Goal: Information Seeking & Learning: Learn about a topic

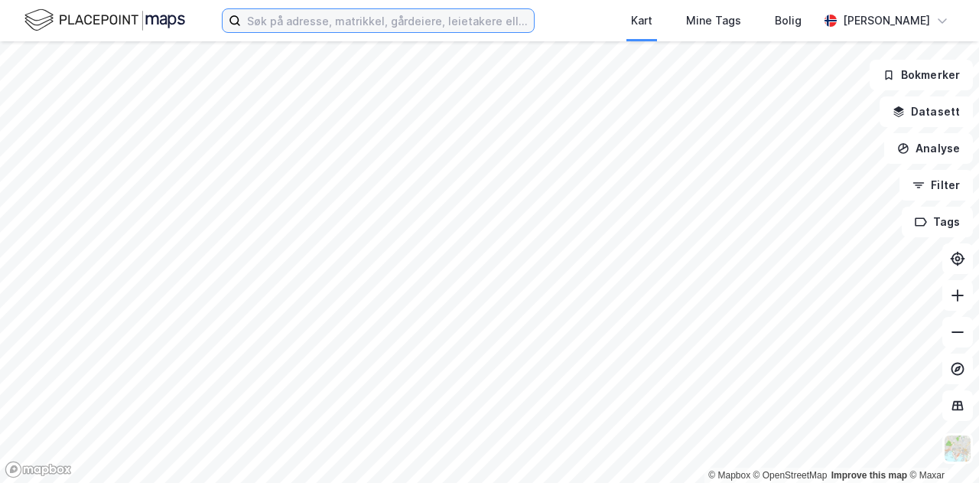
click at [283, 19] on input at bounding box center [387, 20] width 293 height 23
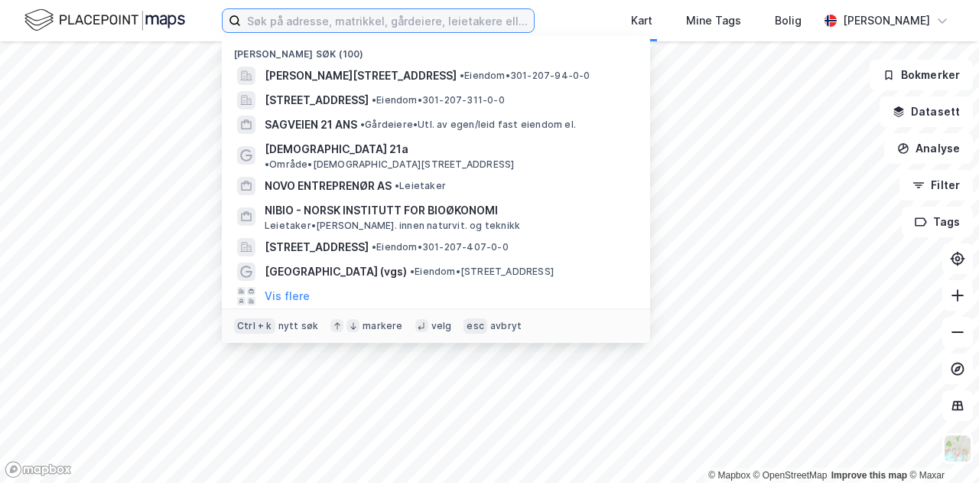
paste input "Karenslyst Allé 8b"
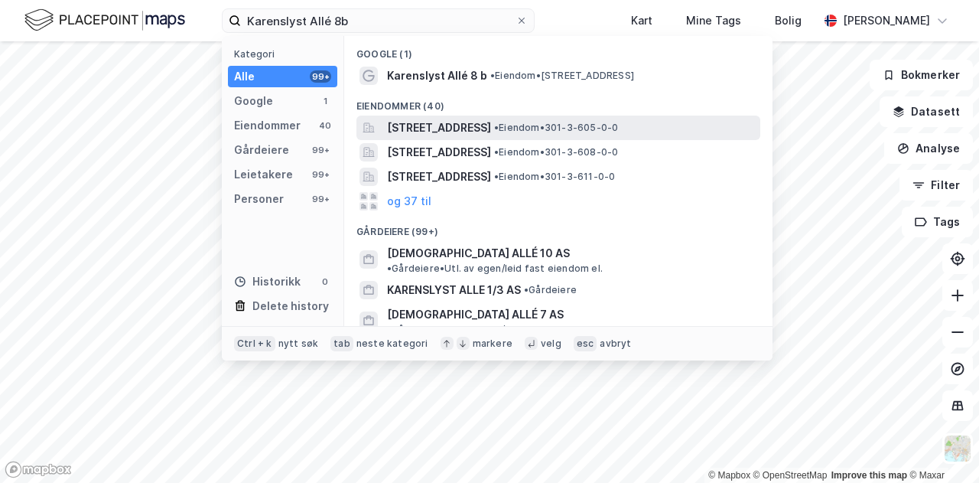
click at [444, 129] on span "[STREET_ADDRESS]" at bounding box center [439, 128] width 104 height 18
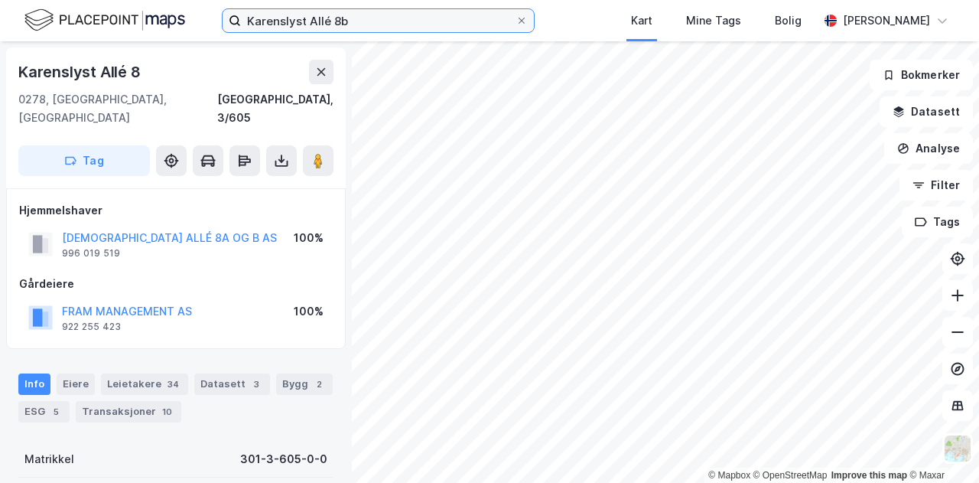
click at [386, 16] on input "Karenslyst Allé 8b" at bounding box center [378, 20] width 275 height 23
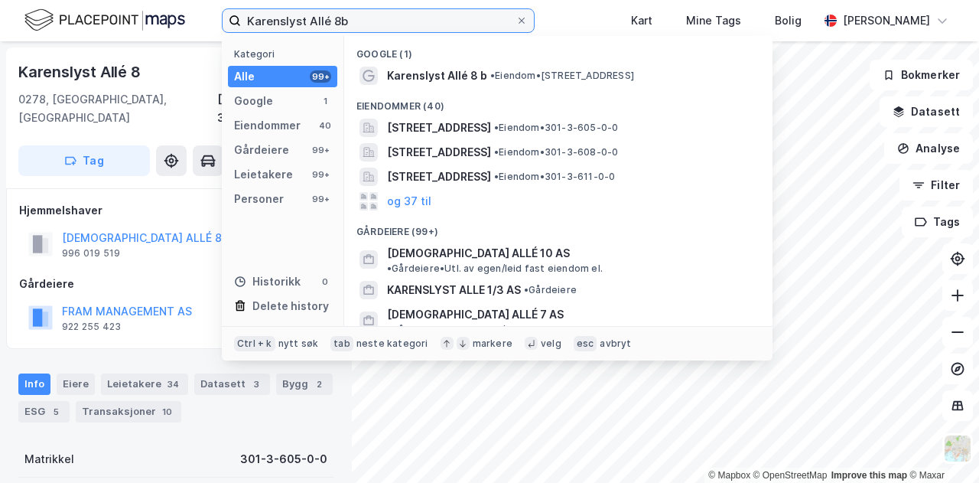
drag, startPoint x: 386, startPoint y: 16, endPoint x: 204, endPoint y: 29, distance: 182.5
click at [204, 29] on div "Karenslyst Allé 8b Kategori Alle 99+ Google 1 Eiendommer 40 Gårdeiere 99+ Leiet…" at bounding box center [489, 20] width 979 height 41
paste input ", 0278"
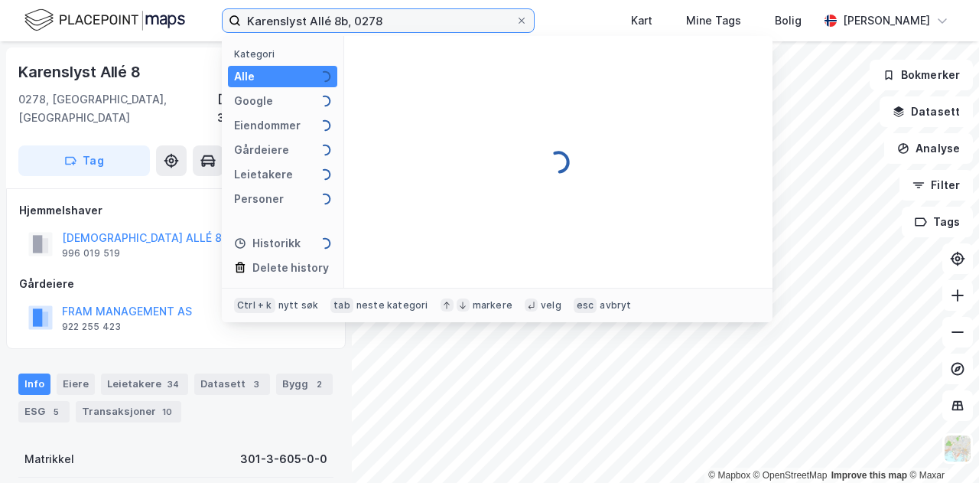
type input "Karenslyst Allé 8b, 0278"
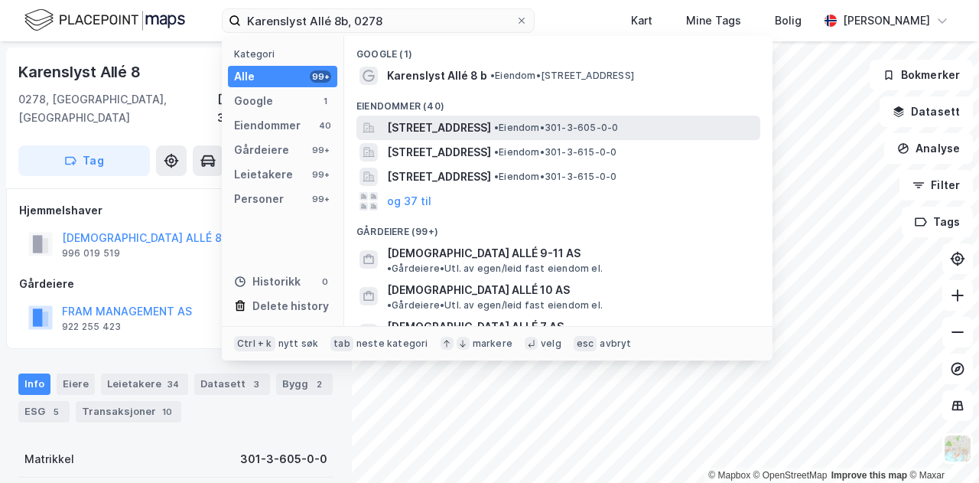
click at [430, 126] on span "[STREET_ADDRESS]" at bounding box center [439, 128] width 104 height 18
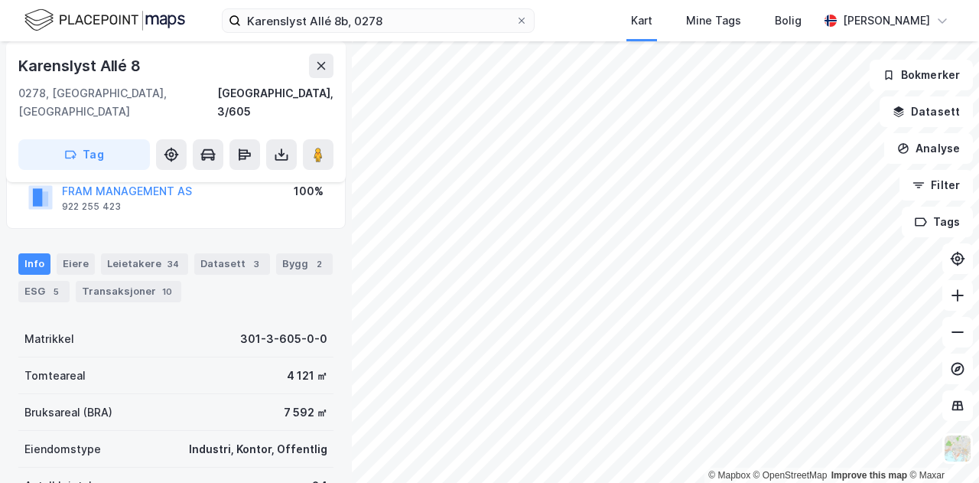
scroll to position [125, 0]
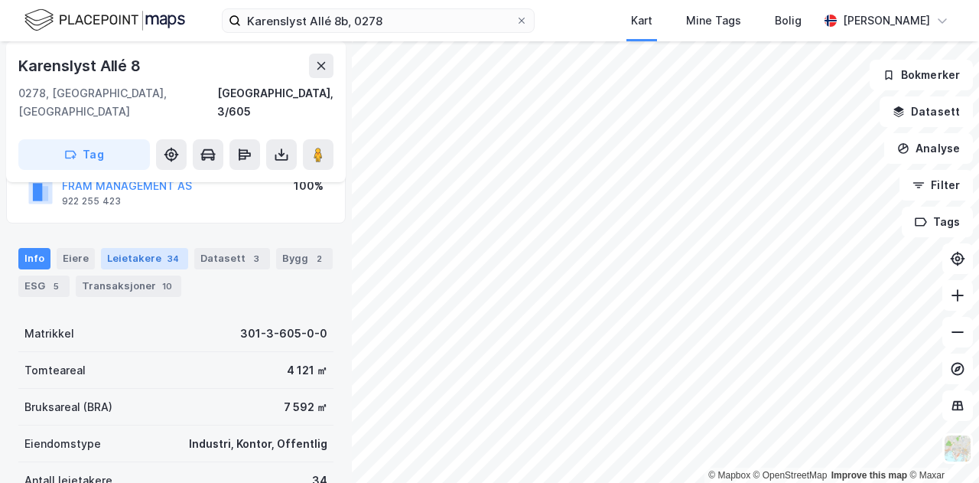
click at [138, 248] on div "Leietakere 34" at bounding box center [144, 258] width 87 height 21
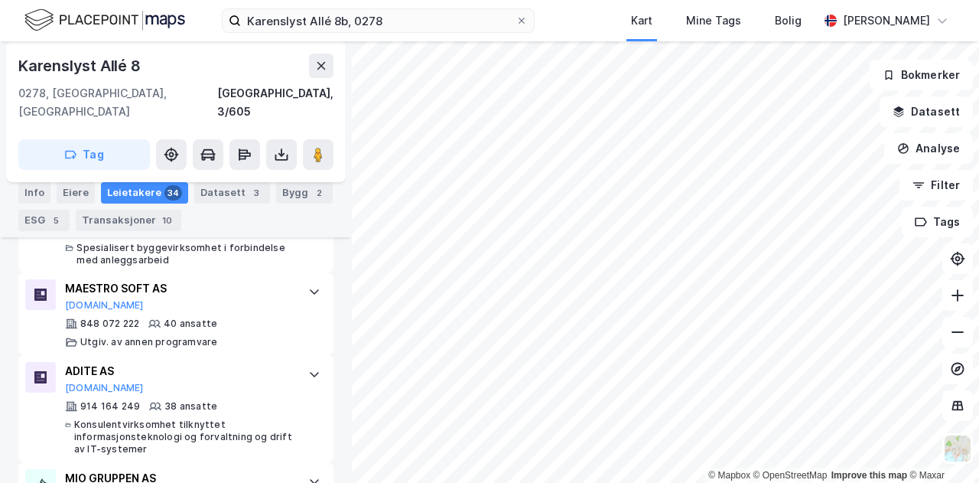
scroll to position [800, 0]
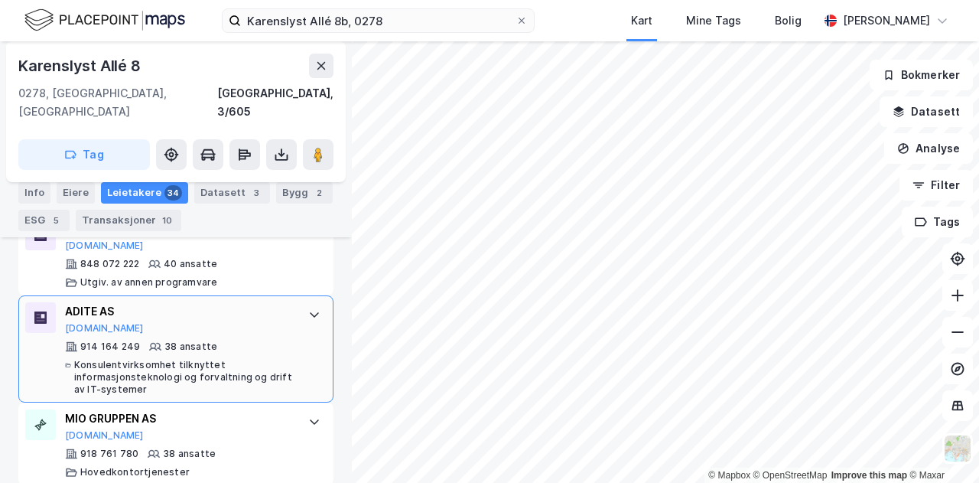
click at [308, 308] on icon at bounding box center [314, 314] width 12 height 12
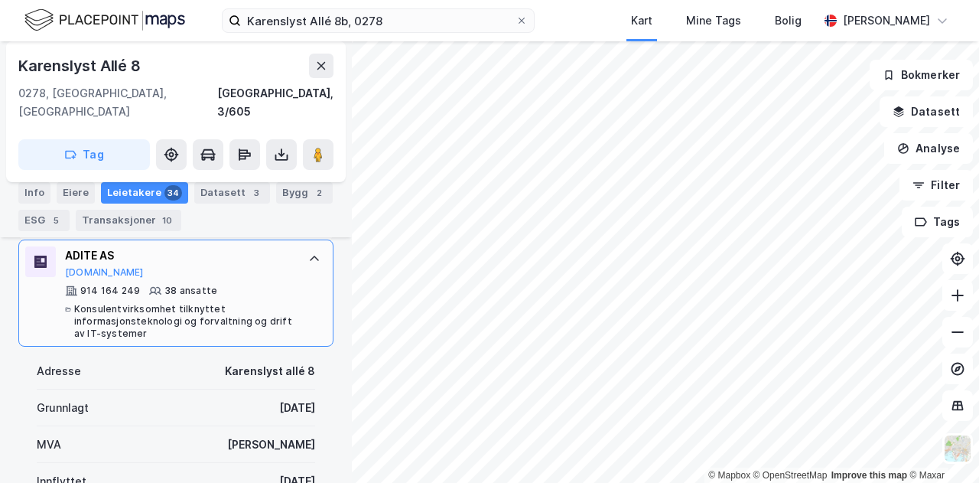
scroll to position [876, 0]
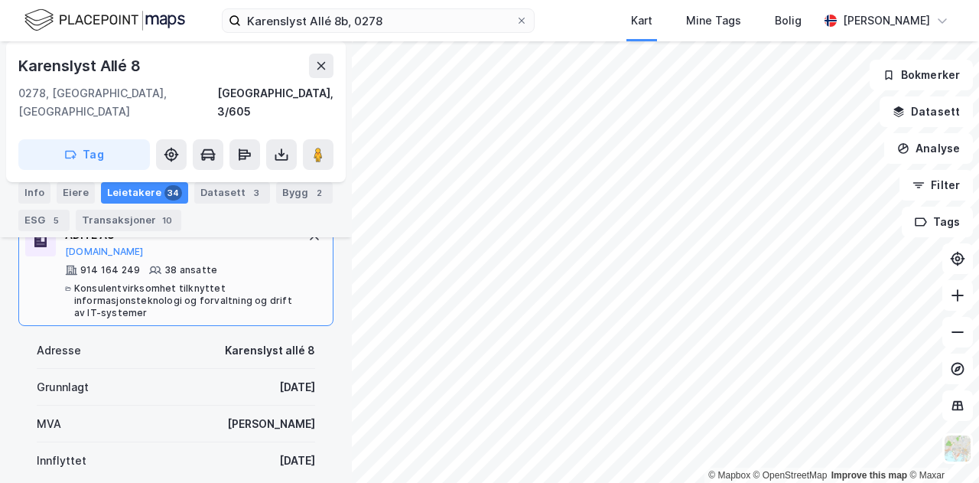
click at [333, 269] on div "Karenslyst Allé 8 [GEOGRAPHIC_DATA], 3/605 Tag Hjemmelshaver KARENSLYST ALLÉ 8A…" at bounding box center [176, 261] width 352 height 441
click at [335, 276] on div "Karenslyst Allé 8 [GEOGRAPHIC_DATA], 3/605 Tag Hjemmelshaver KARENSLYST ALLÉ 8A…" at bounding box center [176, 261] width 352 height 441
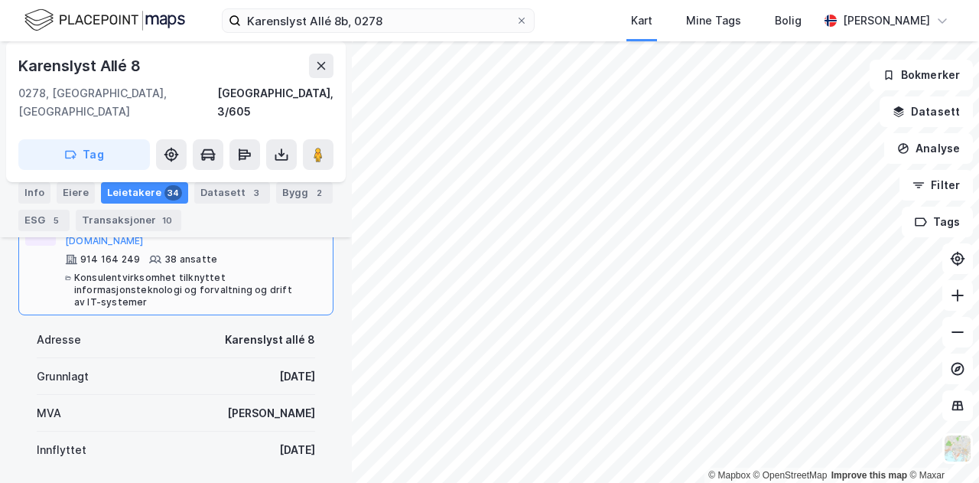
scroll to position [907, 0]
